Goal: Task Accomplishment & Management: Manage account settings

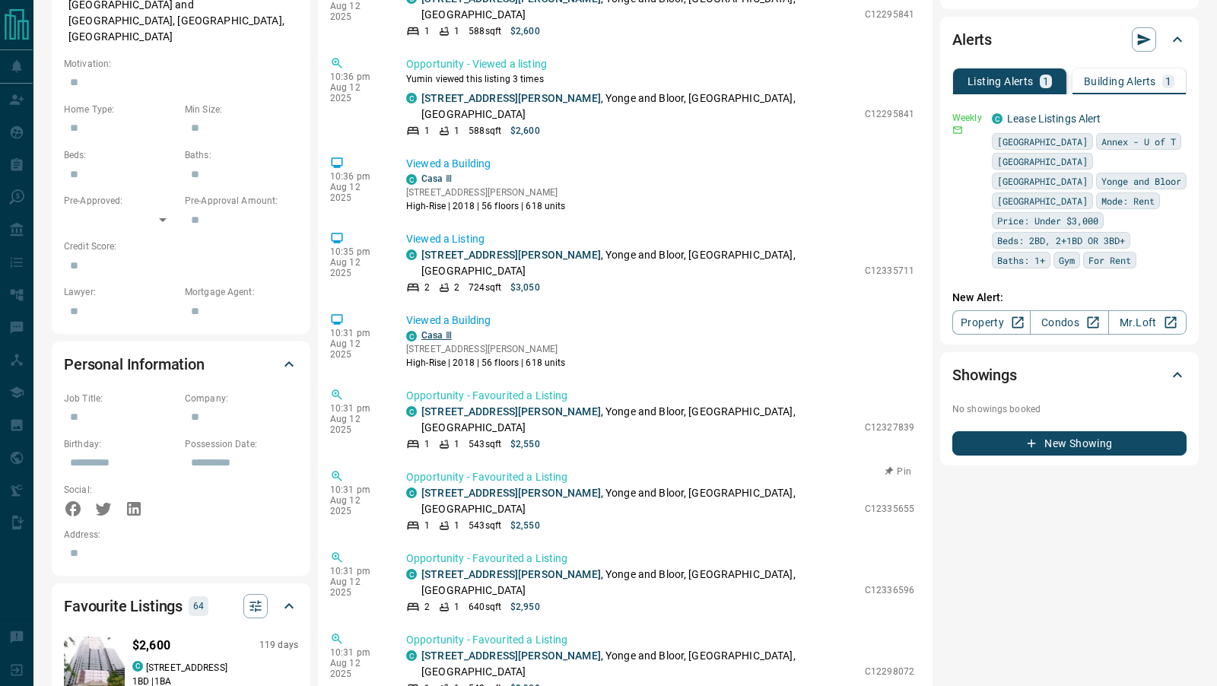
scroll to position [256, 0]
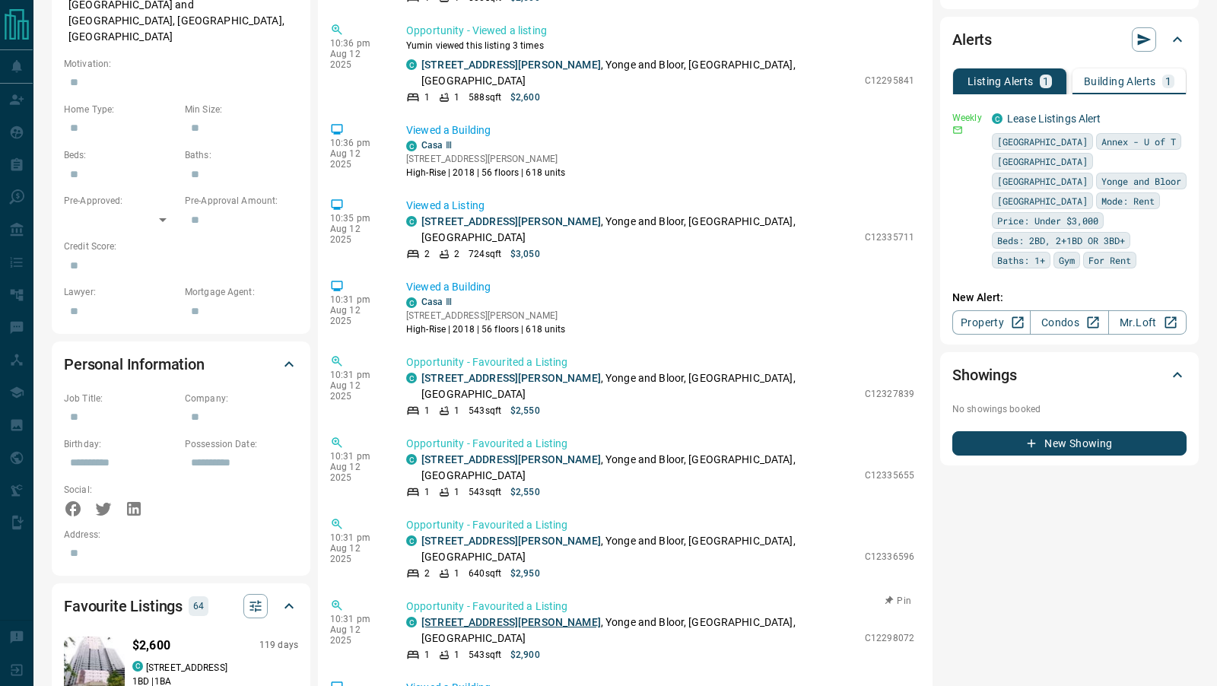
click at [508, 616] on link "[STREET_ADDRESS][PERSON_NAME]" at bounding box center [510, 622] width 179 height 12
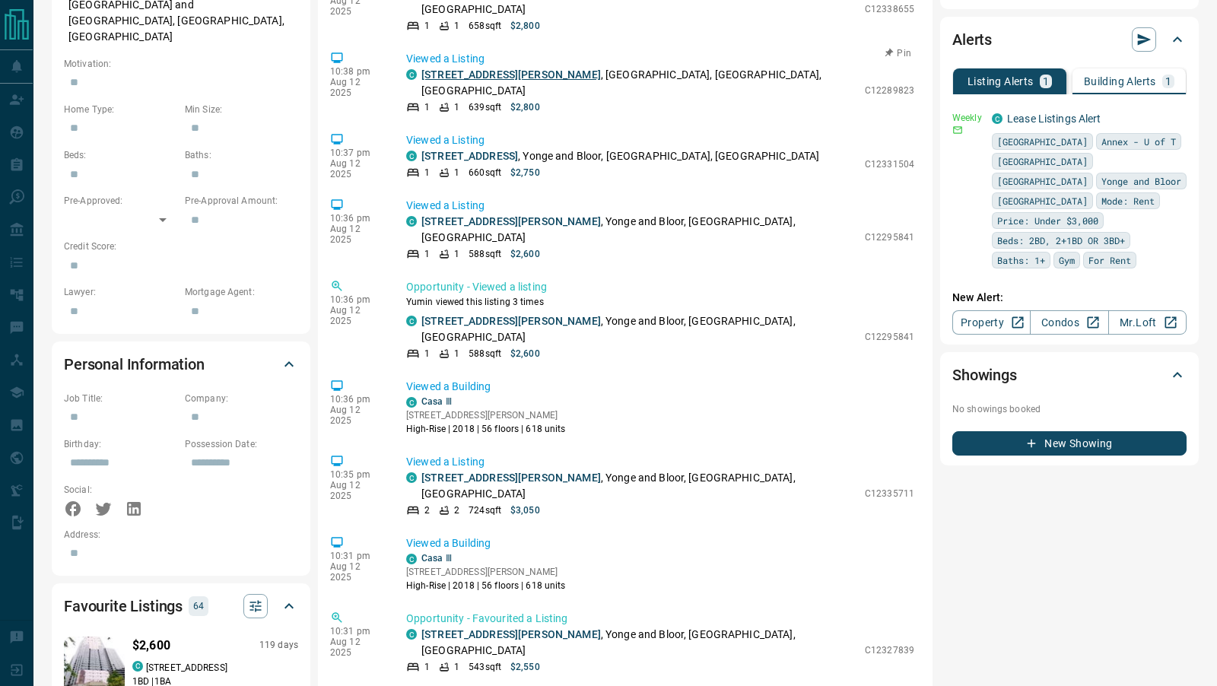
click at [498, 68] on link "[STREET_ADDRESS][PERSON_NAME]" at bounding box center [510, 74] width 179 height 12
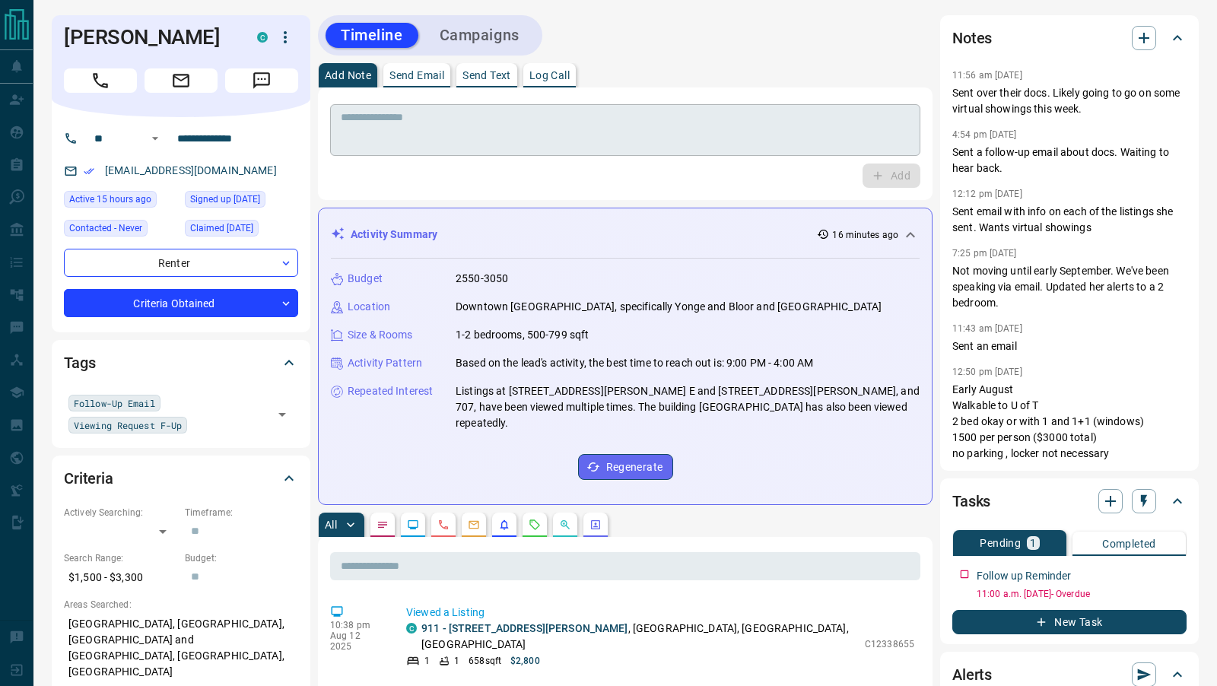
click at [433, 129] on textarea at bounding box center [625, 130] width 569 height 39
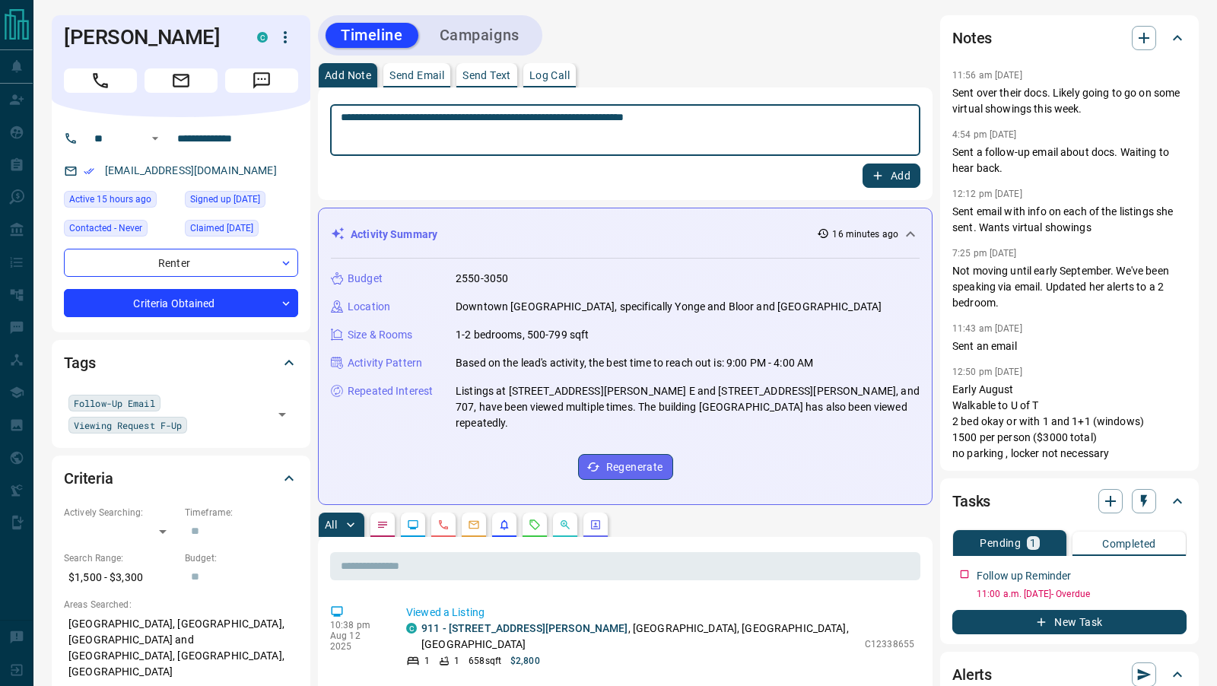
type textarea "**********"
click at [881, 173] on icon "button" at bounding box center [878, 176] width 14 height 14
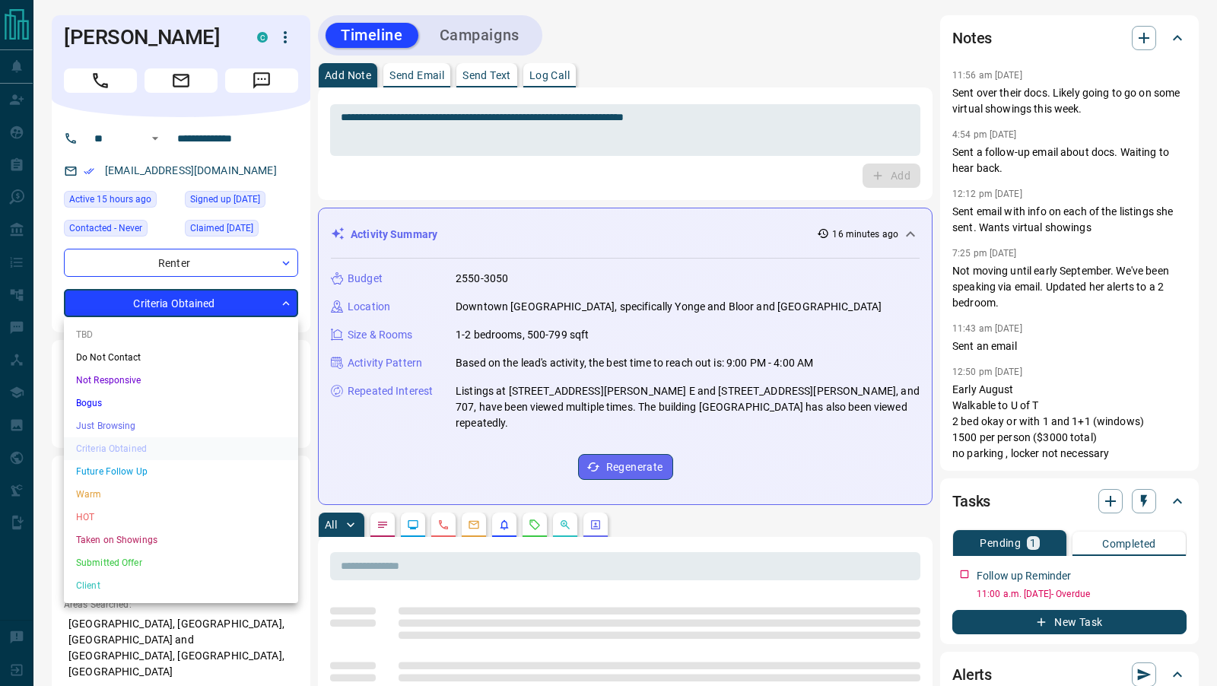
click at [110, 541] on li "Taken on Showings" at bounding box center [181, 539] width 234 height 23
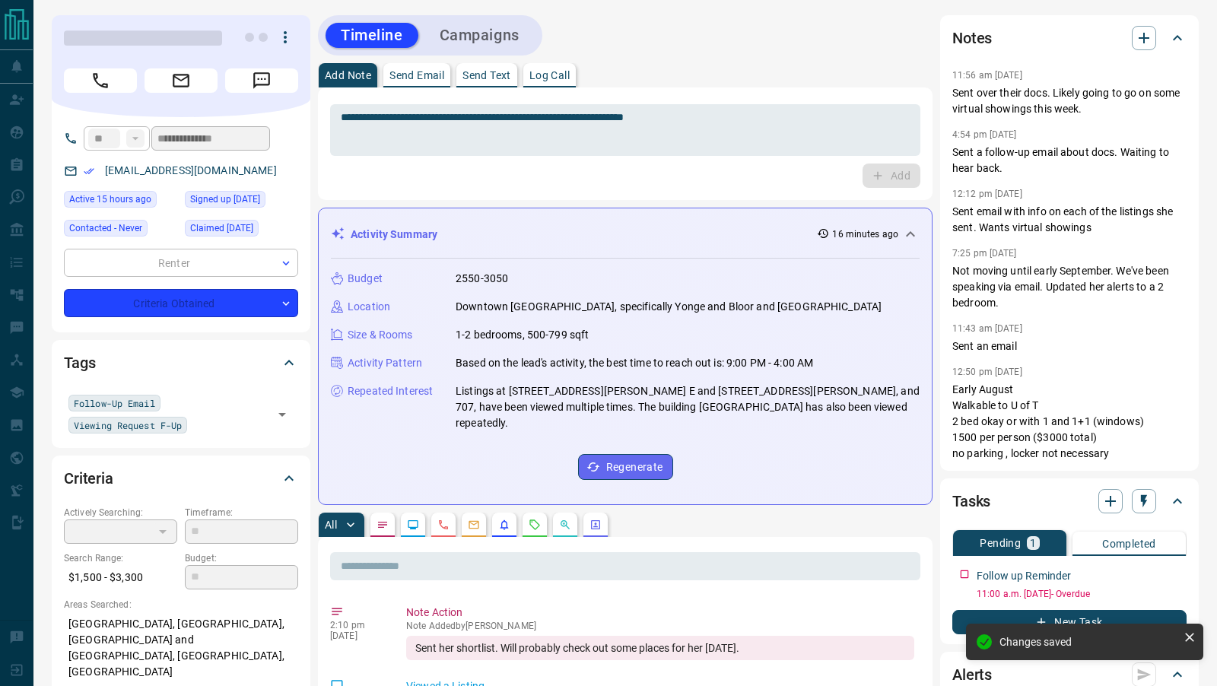
type input "*"
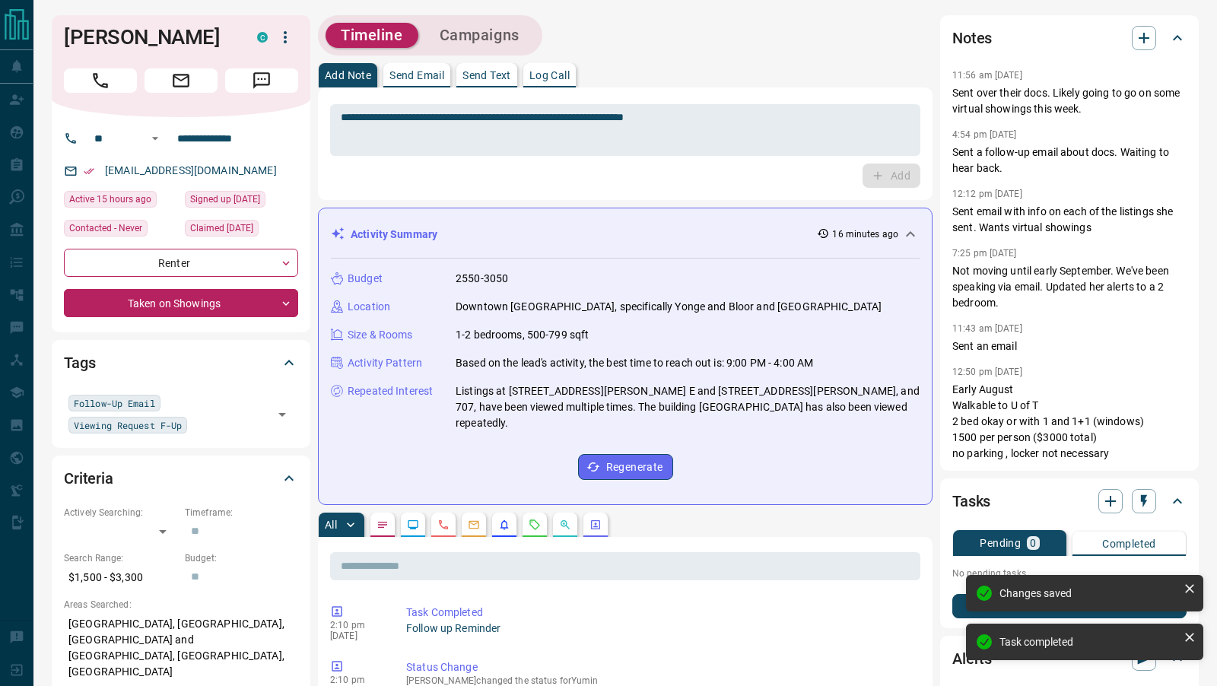
click at [1177, 503] on icon at bounding box center [1177, 501] width 18 height 18
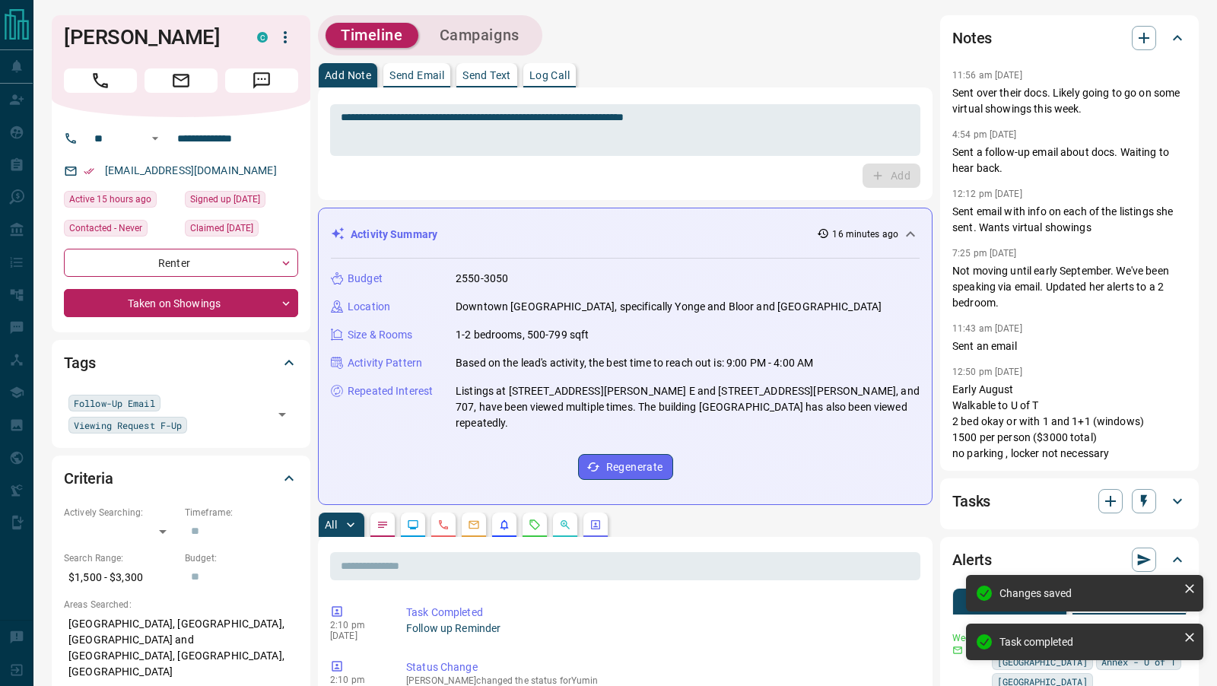
click at [1179, 499] on icon at bounding box center [1177, 501] width 18 height 18
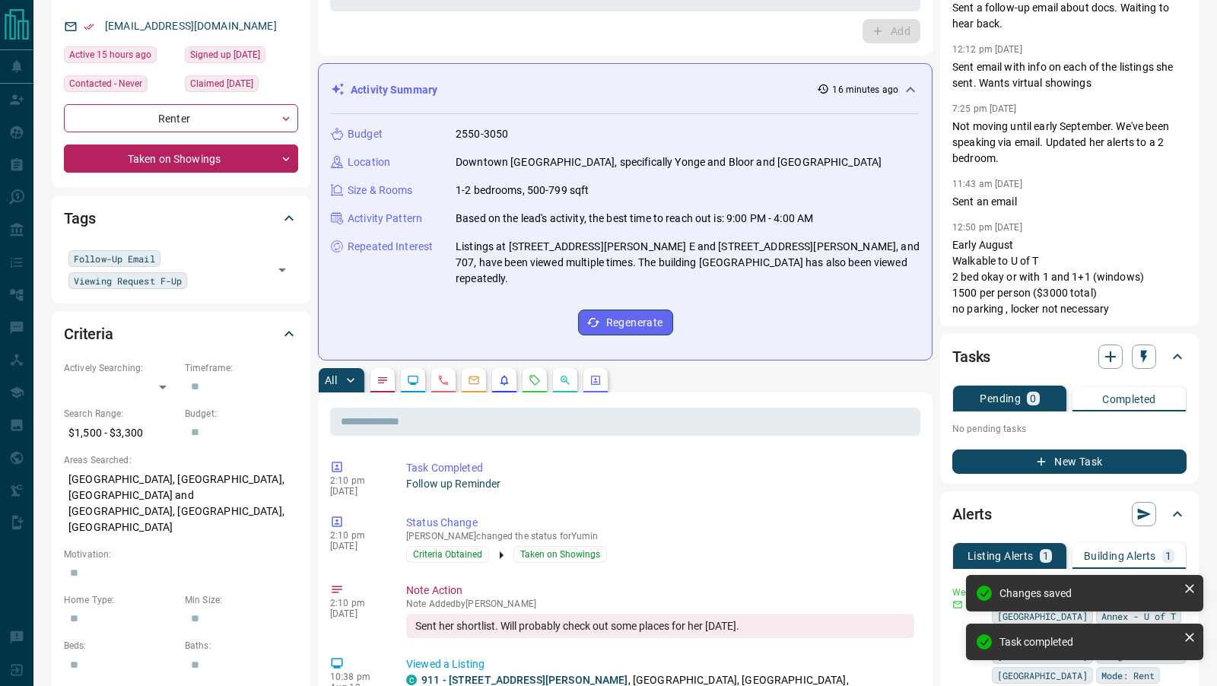
scroll to position [175, 0]
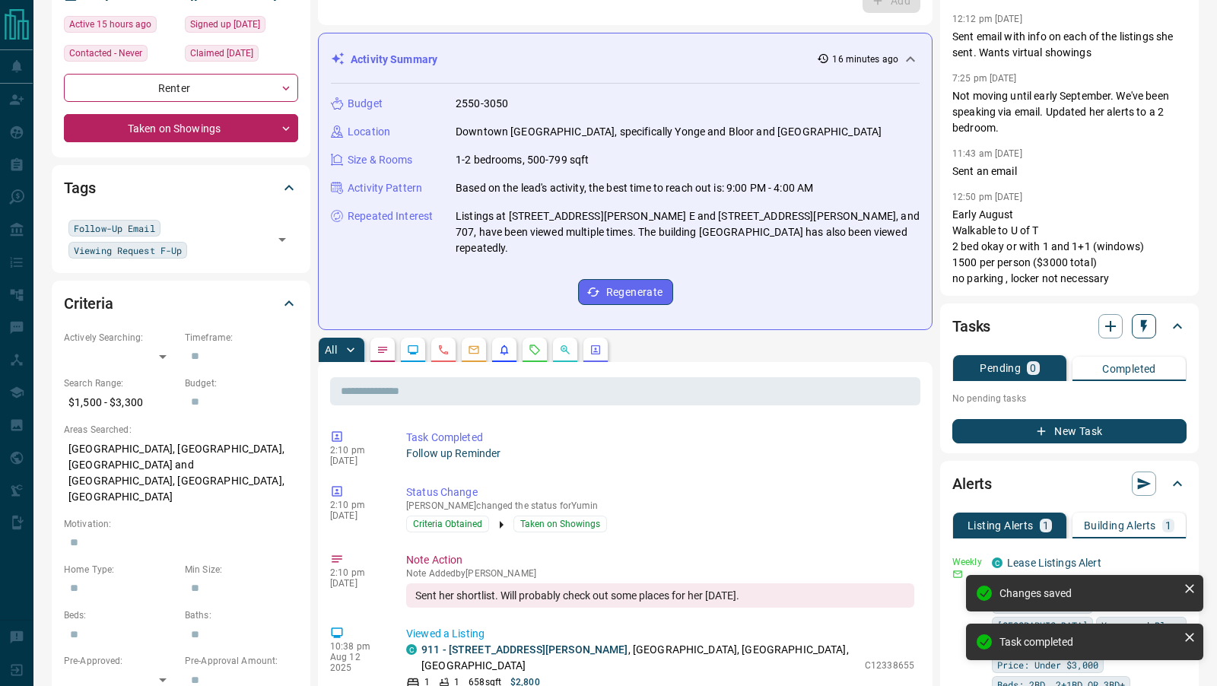
click at [1144, 329] on icon "button" at bounding box center [1144, 326] width 6 height 13
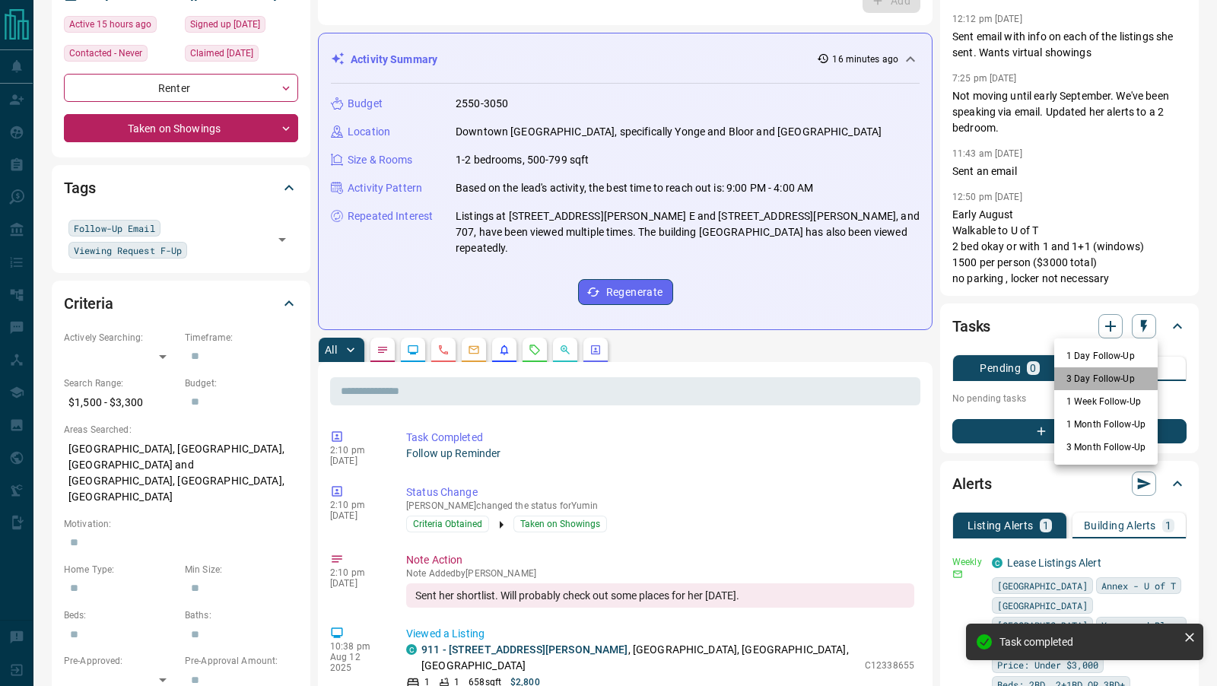
click at [1093, 379] on li "3 Day Follow-Up" at bounding box center [1105, 378] width 103 height 23
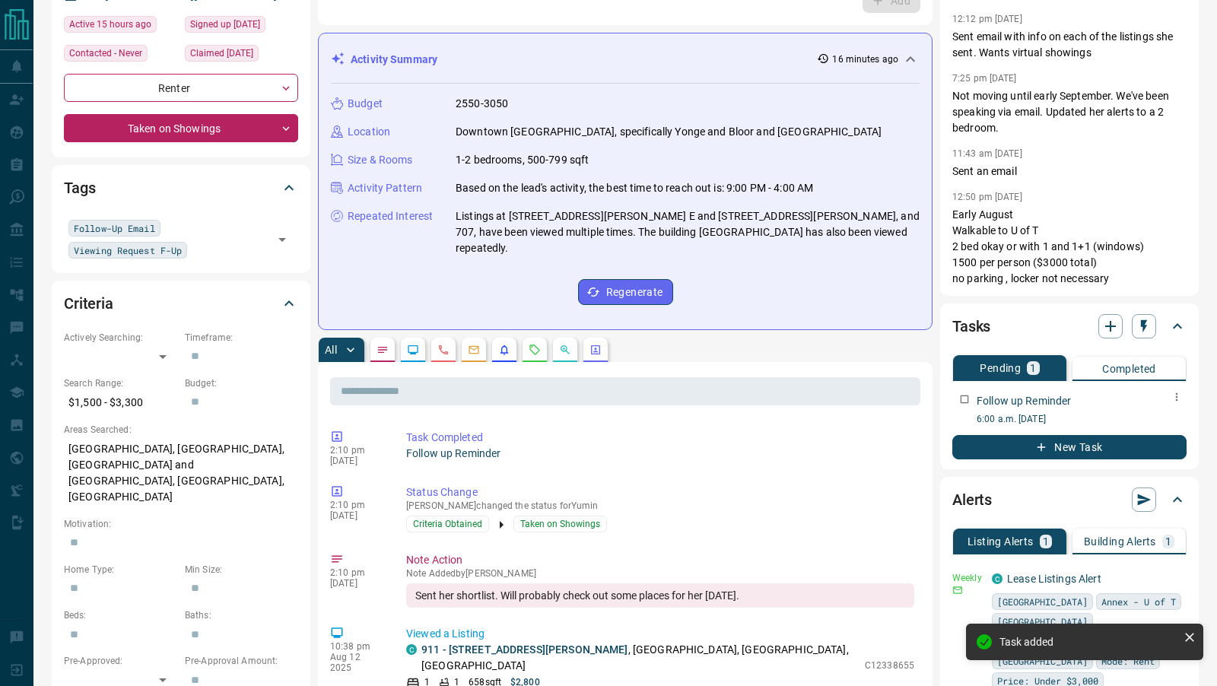
click at [1173, 397] on icon "button" at bounding box center [1176, 397] width 12 height 12
click at [1131, 430] on li "Edit" at bounding box center [1152, 425] width 67 height 23
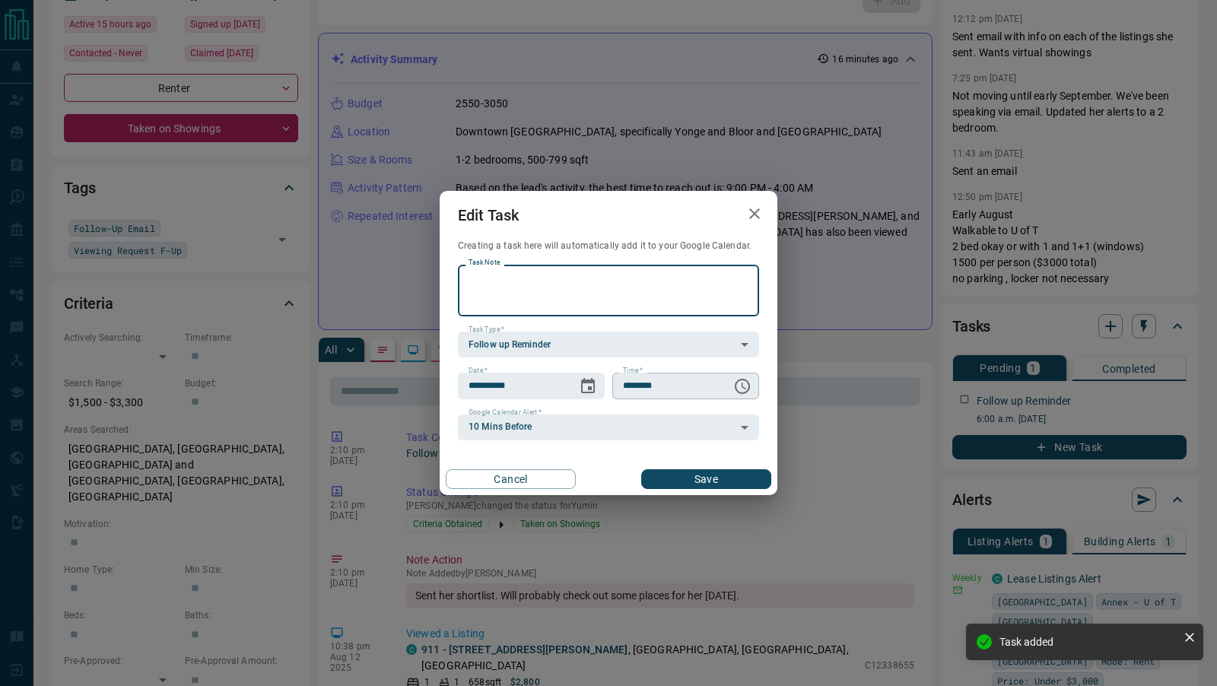
click at [741, 391] on icon "Choose time, selected time is 6:00 AM" at bounding box center [742, 386] width 18 height 18
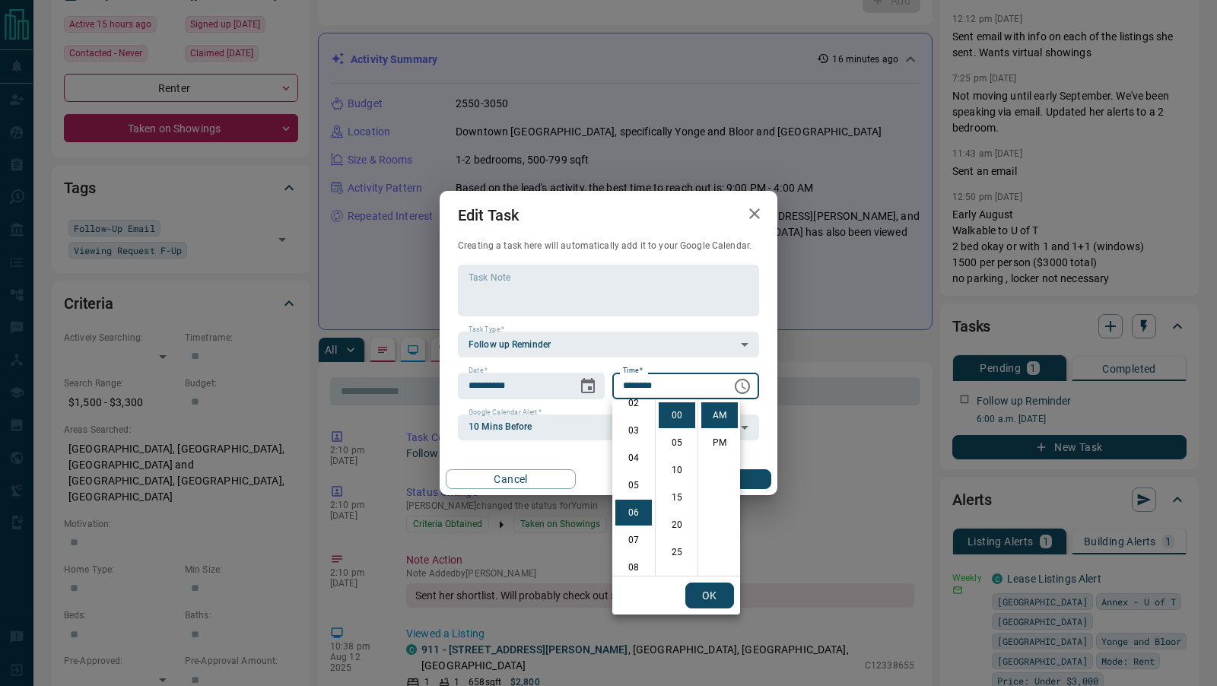
scroll to position [0, 0]
click at [629, 494] on li "03" at bounding box center [633, 497] width 36 height 26
click at [721, 446] on li "PM" at bounding box center [719, 443] width 36 height 26
type input "********"
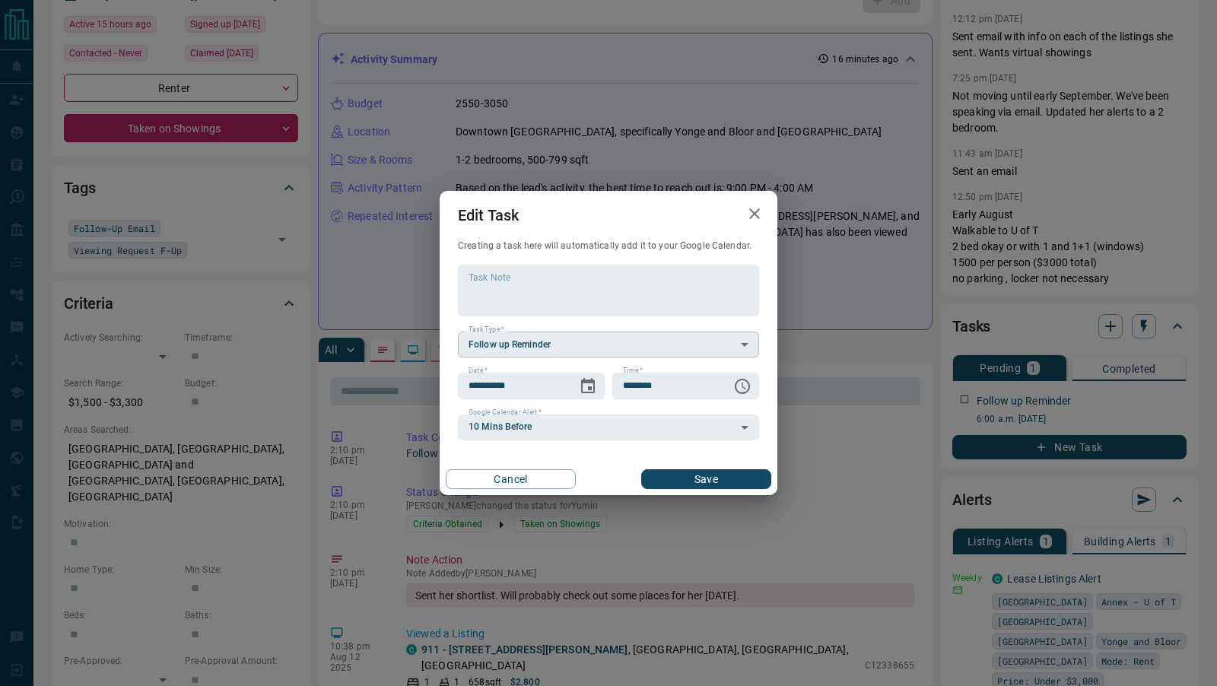
scroll to position [23, 0]
click at [598, 389] on button "Choose date, selected date is Aug 16, 2025" at bounding box center [588, 386] width 30 height 30
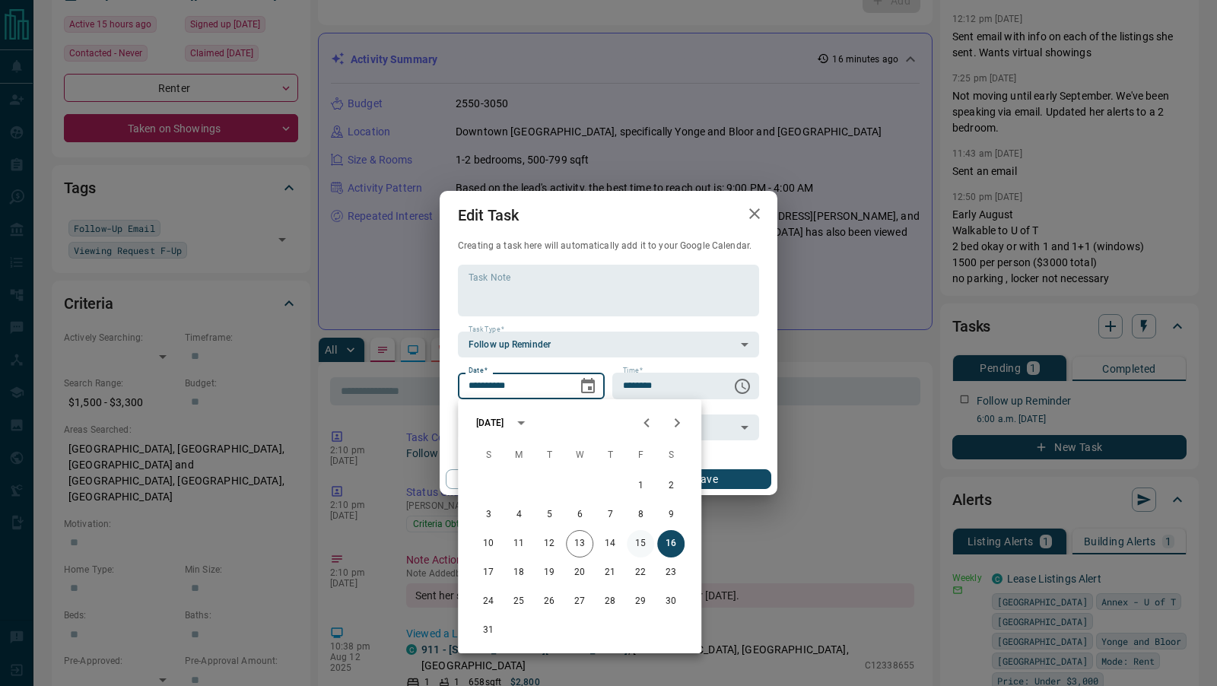
click at [637, 547] on button "15" at bounding box center [640, 543] width 27 height 27
type input "**********"
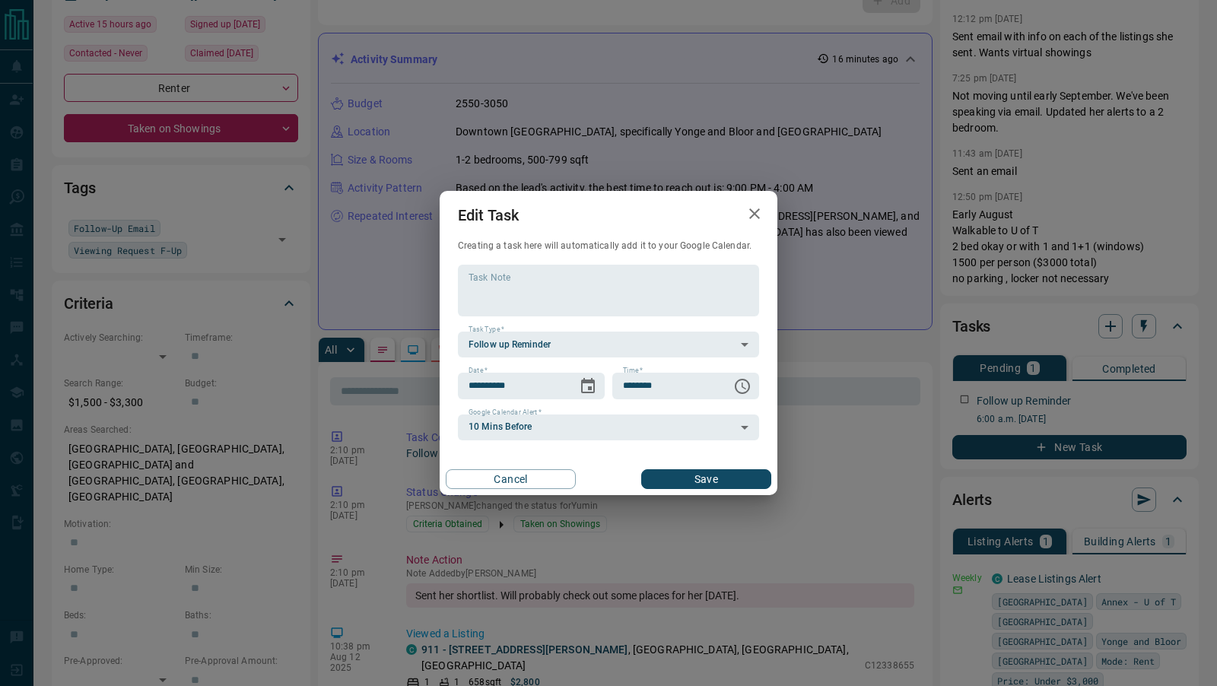
click at [703, 478] on button "Save" at bounding box center [706, 479] width 130 height 20
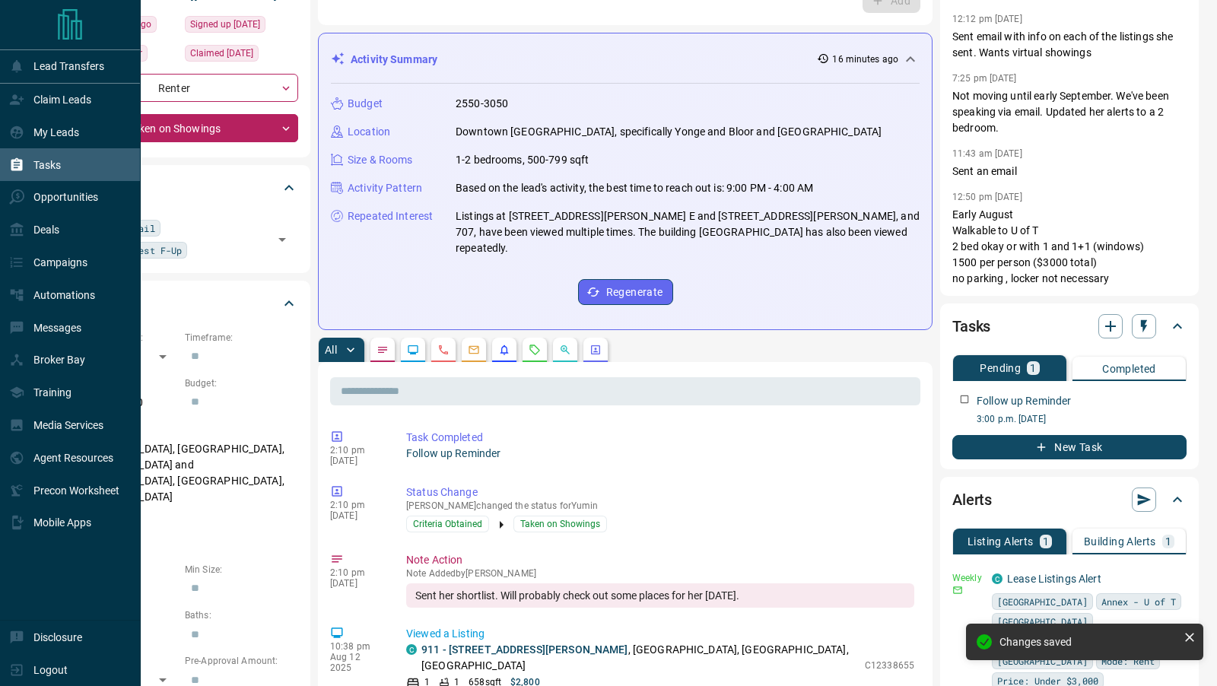
click at [44, 168] on p "Tasks" at bounding box center [46, 165] width 27 height 12
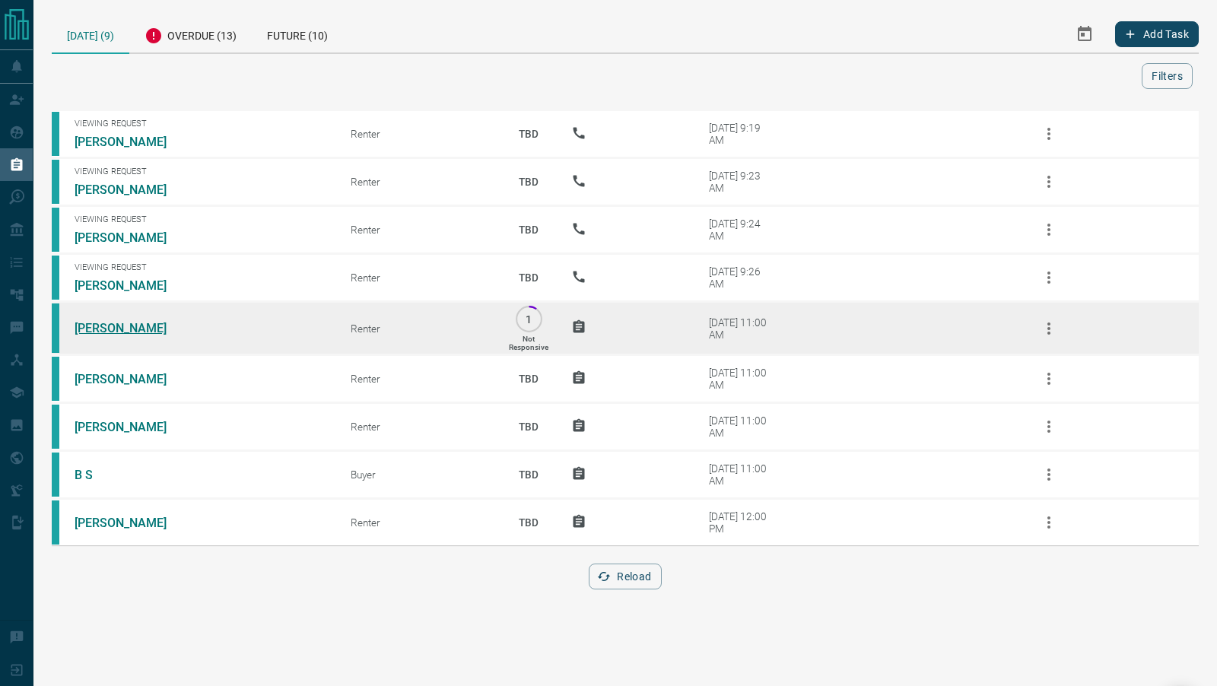
click at [119, 334] on link "[PERSON_NAME]" at bounding box center [132, 328] width 114 height 14
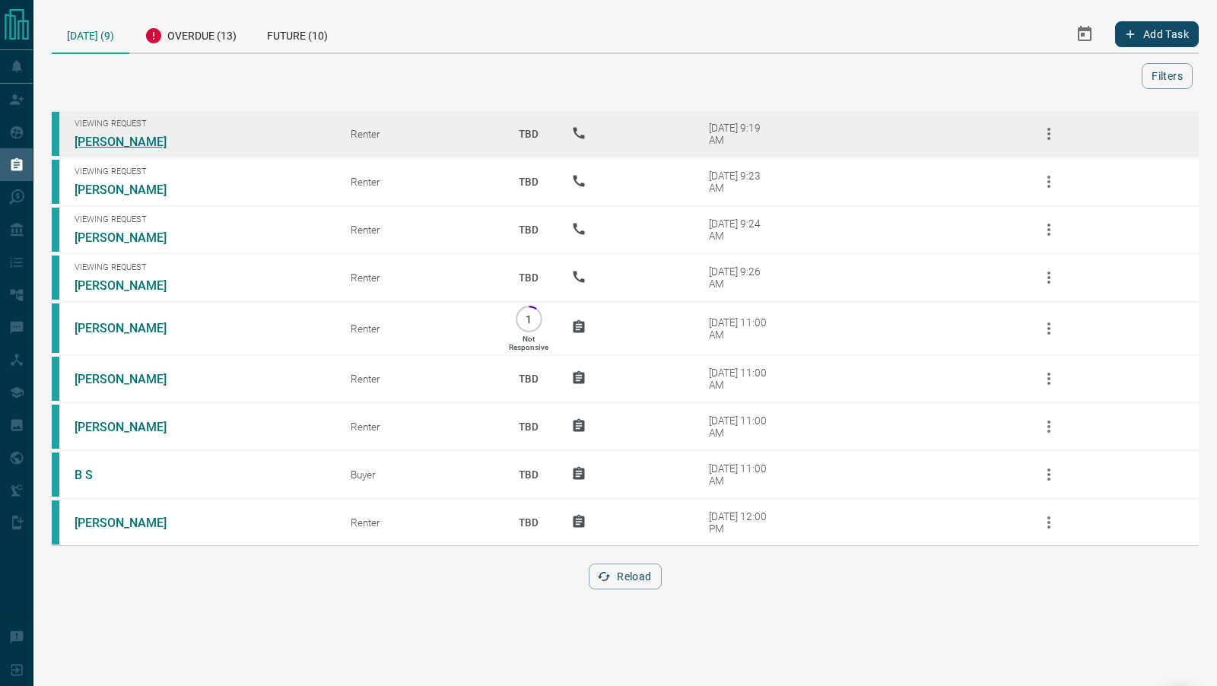
click at [117, 137] on link "[PERSON_NAME]" at bounding box center [132, 142] width 114 height 14
